Goal: Find specific page/section

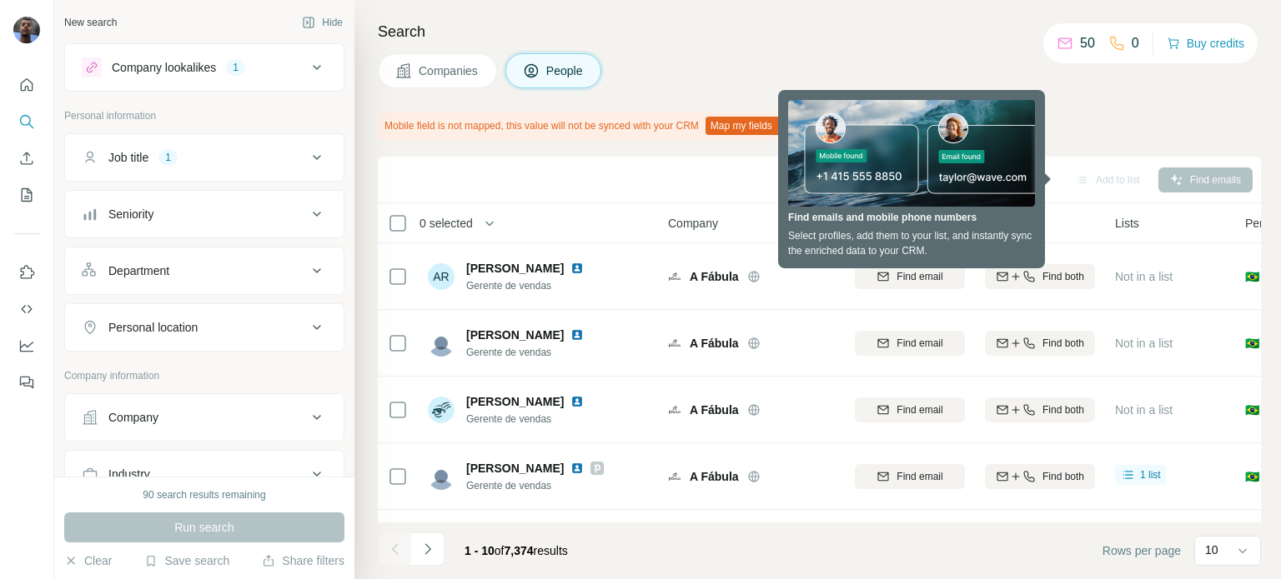
click at [650, 106] on div "Search Companies People Mobile field is not mapped, this value will not be sync…" at bounding box center [817, 289] width 926 height 579
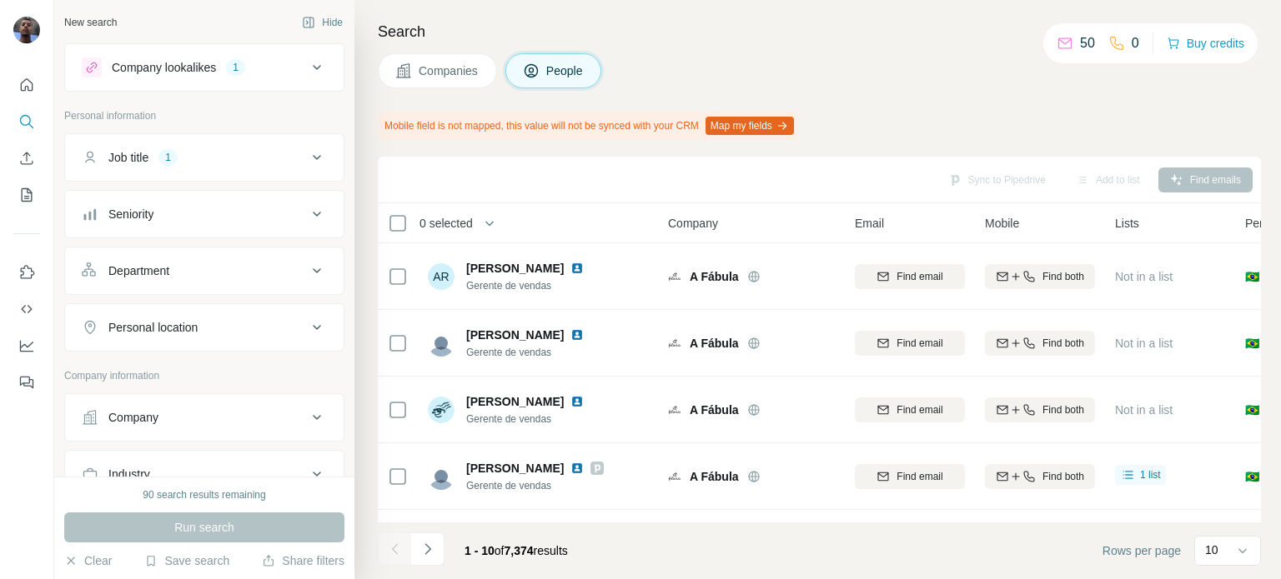
drag, startPoint x: 243, startPoint y: 113, endPoint x: 253, endPoint y: 128, distance: 18.0
click at [243, 113] on p "Personal information" at bounding box center [204, 115] width 280 height 15
click at [260, 149] on div "Job title 1" at bounding box center [194, 157] width 225 height 17
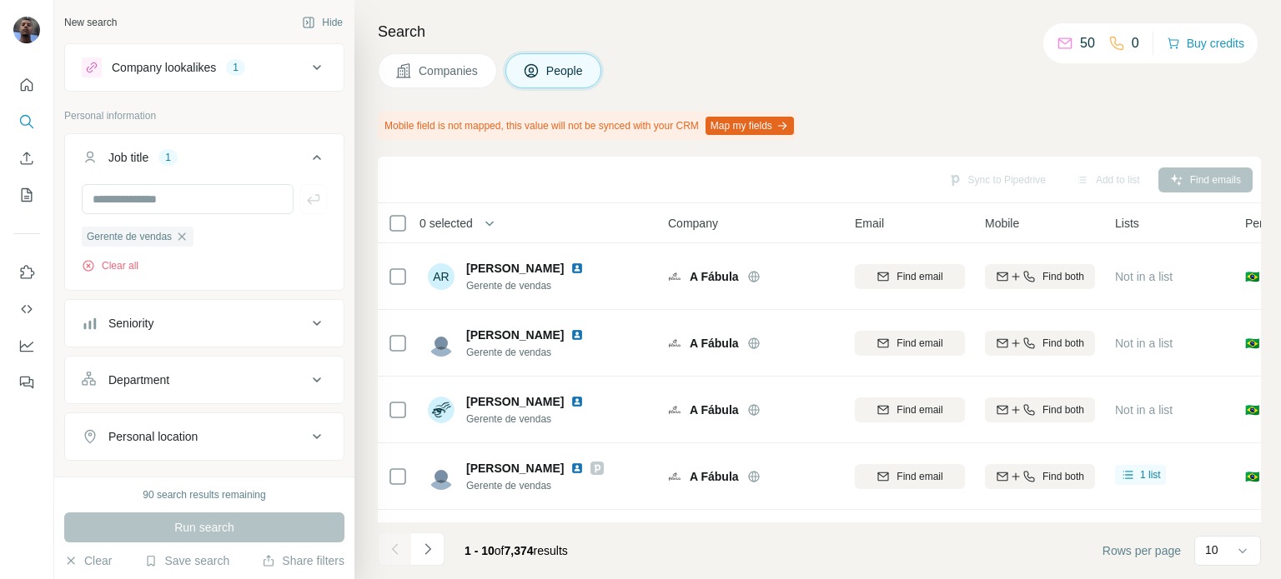
click at [260, 149] on div "Job title 1" at bounding box center [194, 157] width 225 height 17
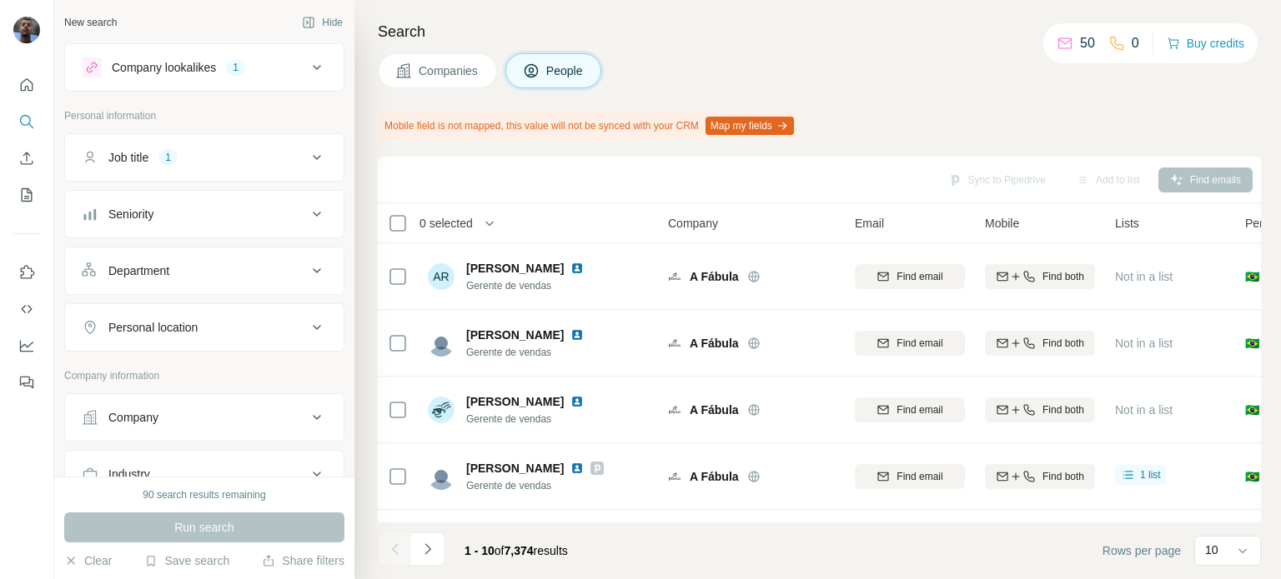
click at [273, 88] on div "Company lookalikes 1" at bounding box center [204, 67] width 280 height 48
click at [274, 83] on button "Company lookalikes 1" at bounding box center [204, 68] width 278 height 40
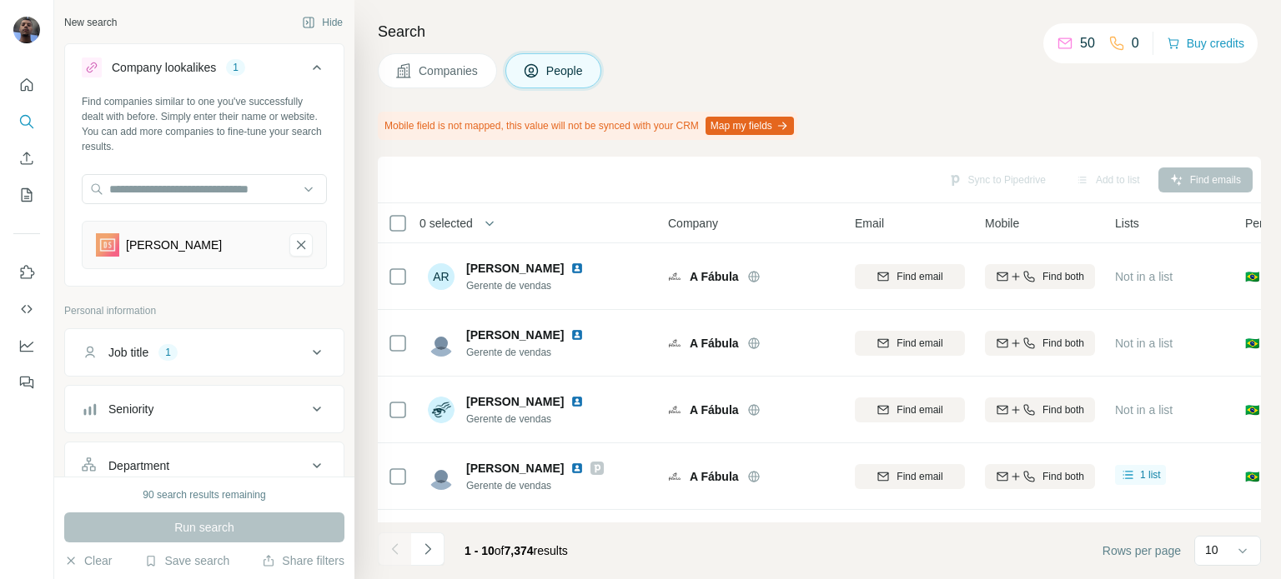
click at [307, 69] on icon at bounding box center [317, 68] width 20 height 20
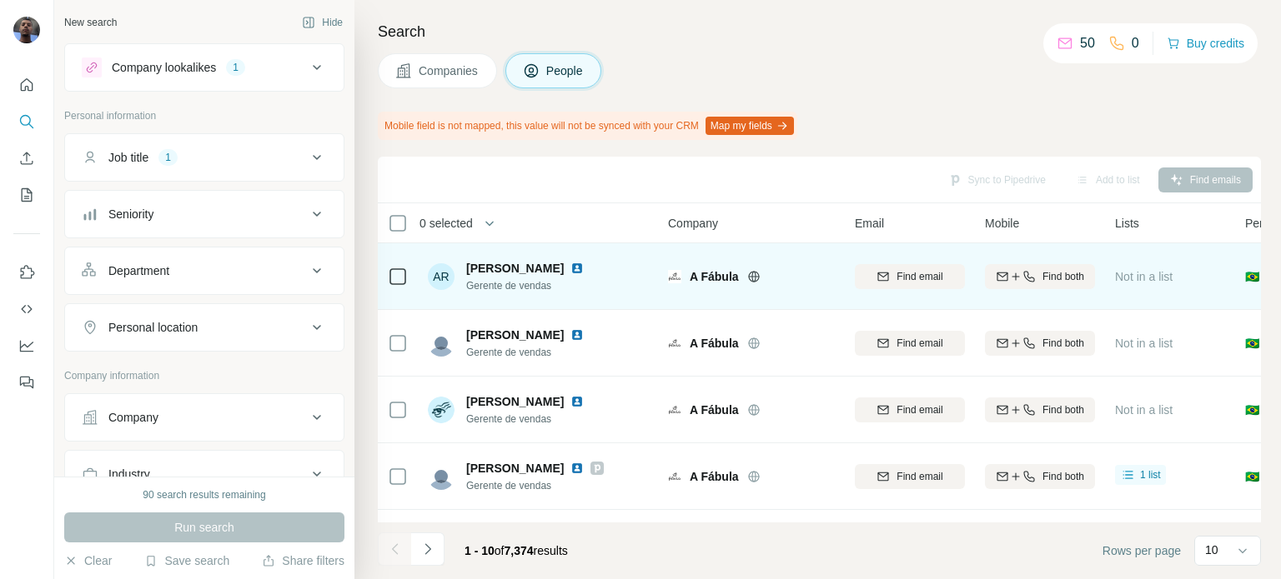
click at [528, 262] on span "[PERSON_NAME]" at bounding box center [515, 268] width 98 height 17
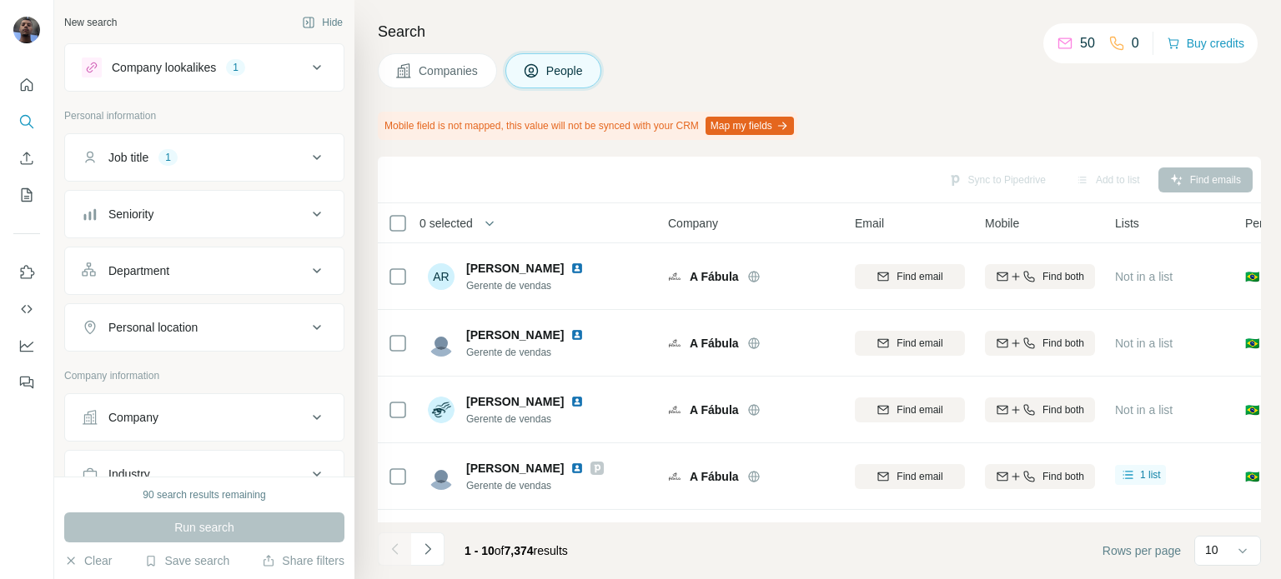
click at [1131, 46] on p "0" at bounding box center [1135, 43] width 8 height 20
click at [428, 63] on span "Companies" at bounding box center [449, 71] width 61 height 17
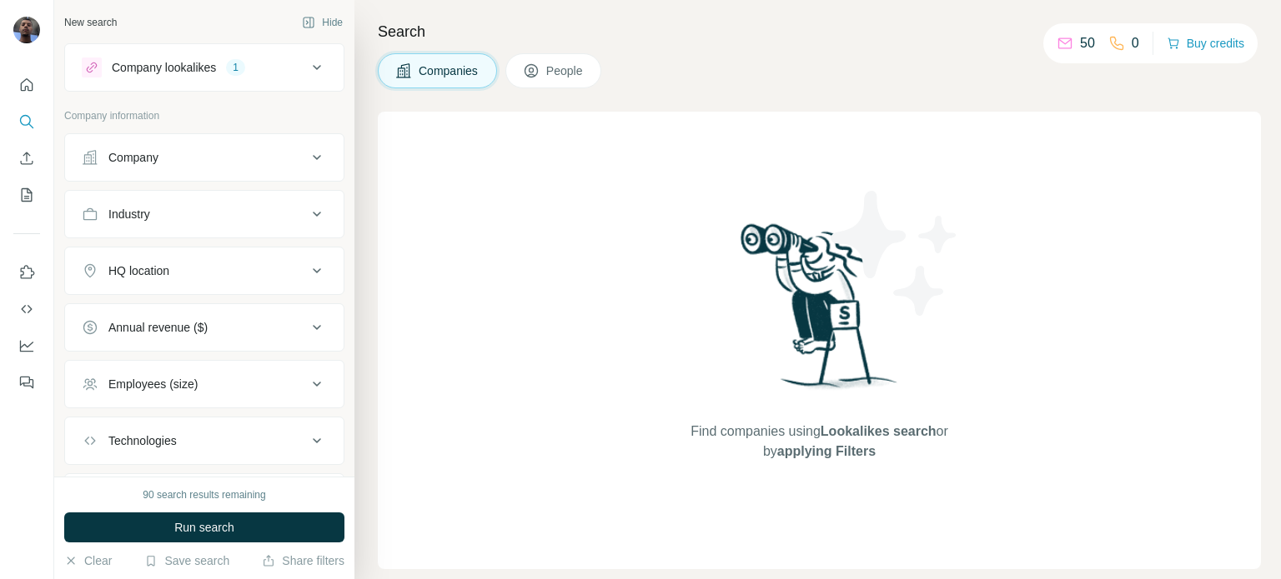
click at [524, 65] on button "People" at bounding box center [553, 70] width 97 height 35
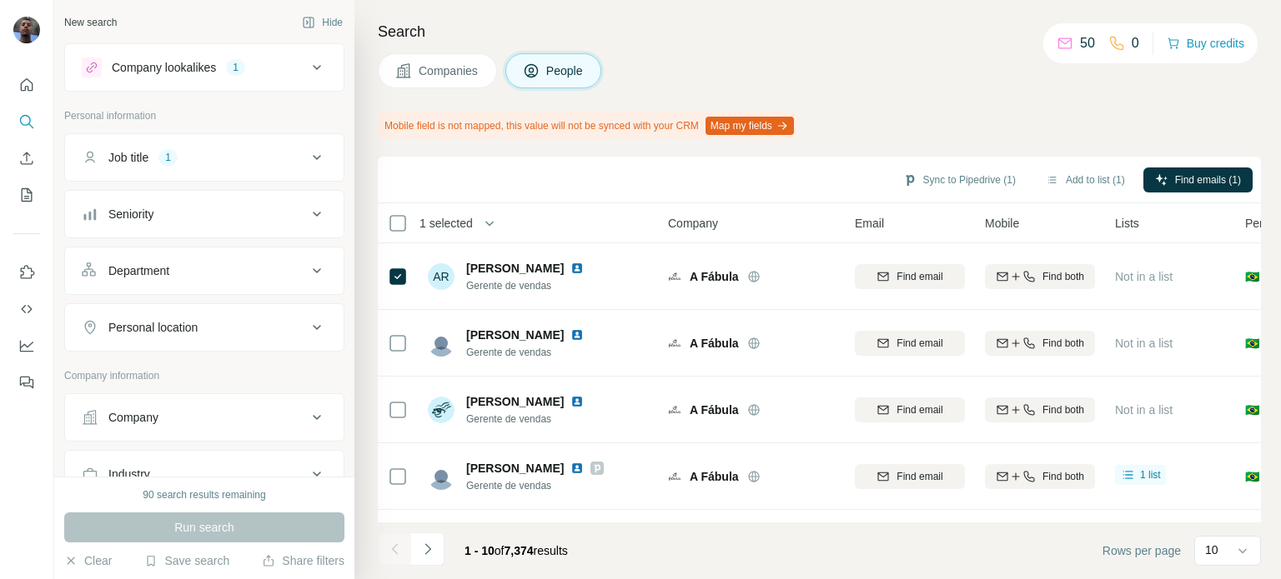
click at [1131, 38] on p "0" at bounding box center [1135, 43] width 8 height 20
